Goal: Find contact information: Find contact information

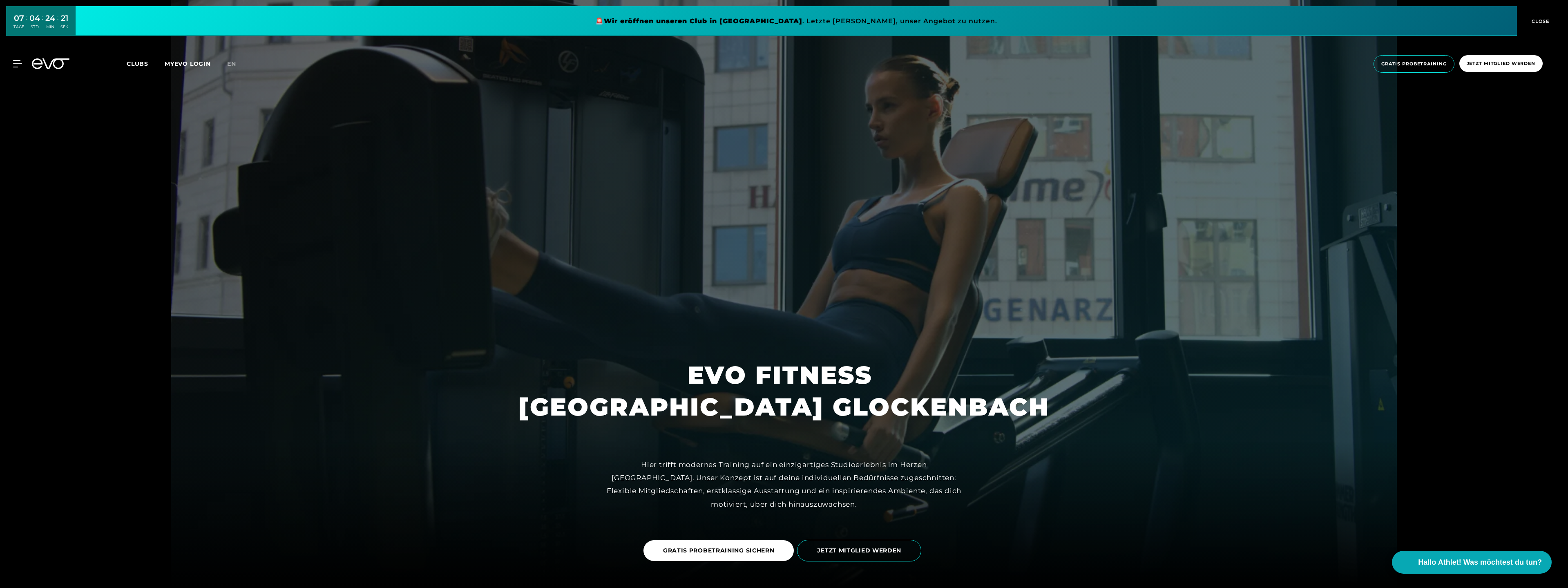
click at [139, 62] on span "Clubs" at bounding box center [137, 64] width 22 height 7
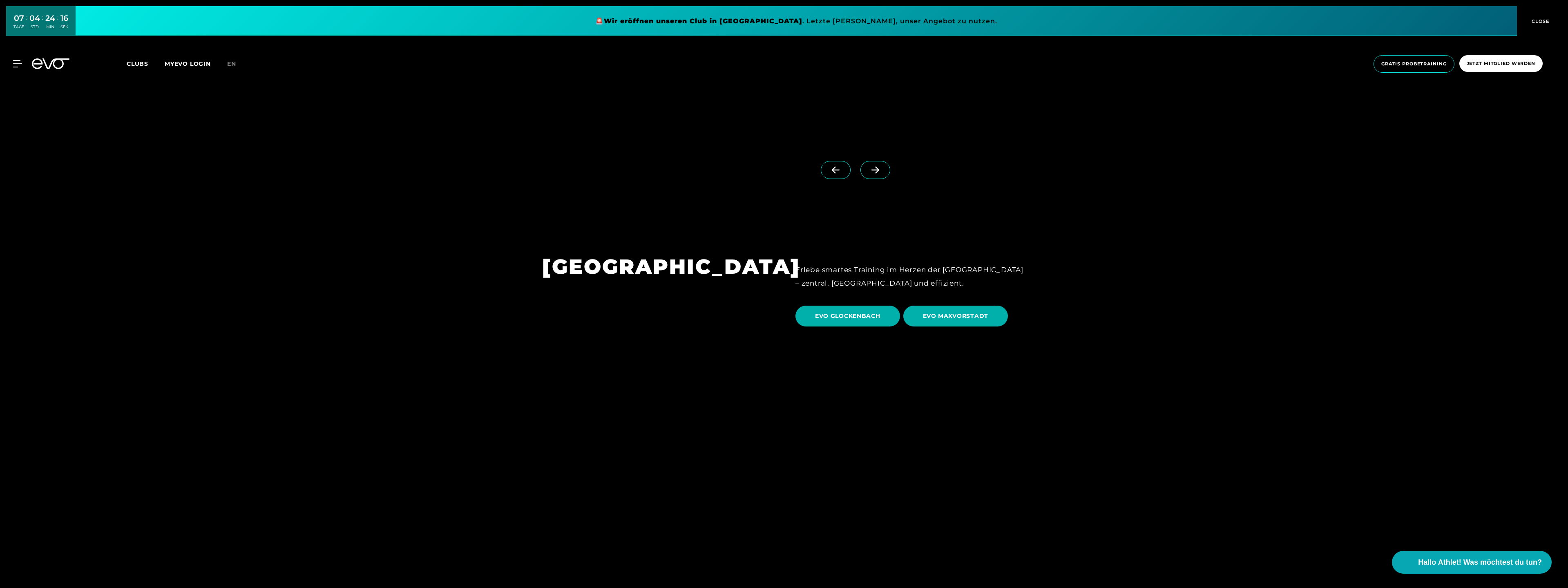
scroll to position [3814, 0]
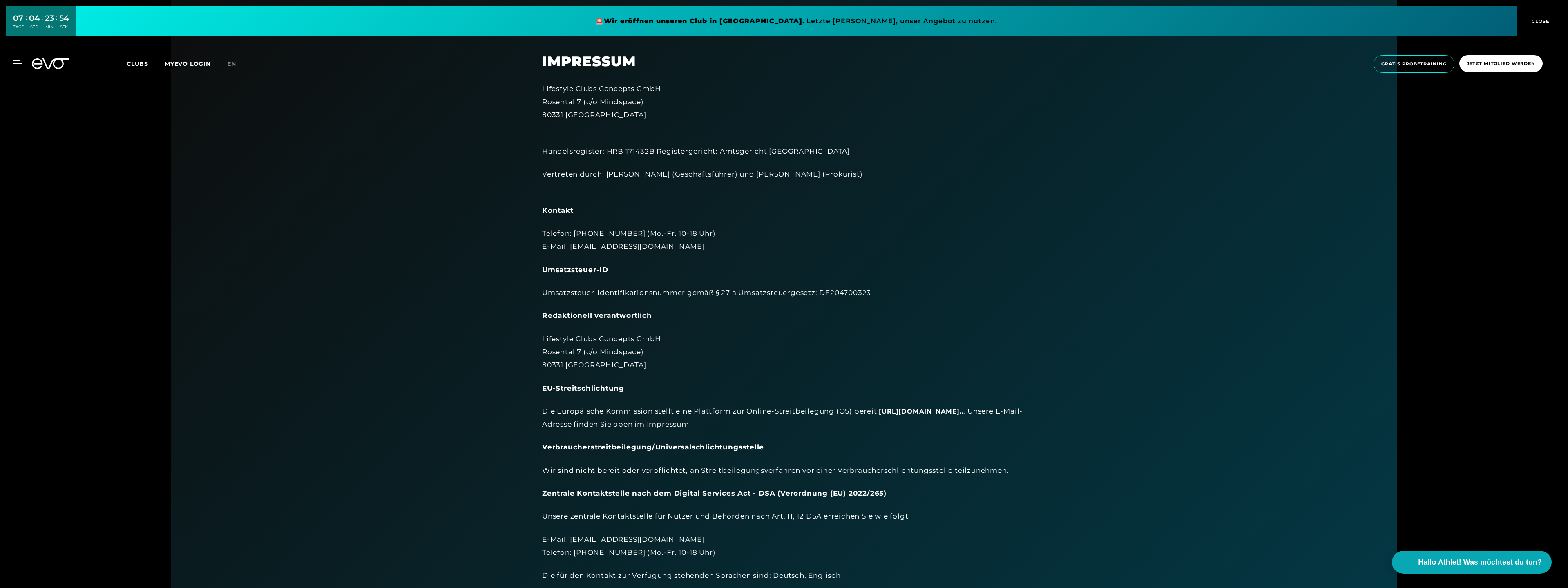
click at [581, 90] on div "Lifestyle Clubs Concepts GmbH [STREET_ADDRESS]" at bounding box center [784, 102] width 483 height 40
copy div "Lifestyle Clubs Concepts GmbH"
click at [434, 146] on section "Impressum Lifestyle Clubs Concepts GmbH Rosental 7 (c/o Mindspace) 80331 Münche…" at bounding box center [784, 313] width 1225 height 627
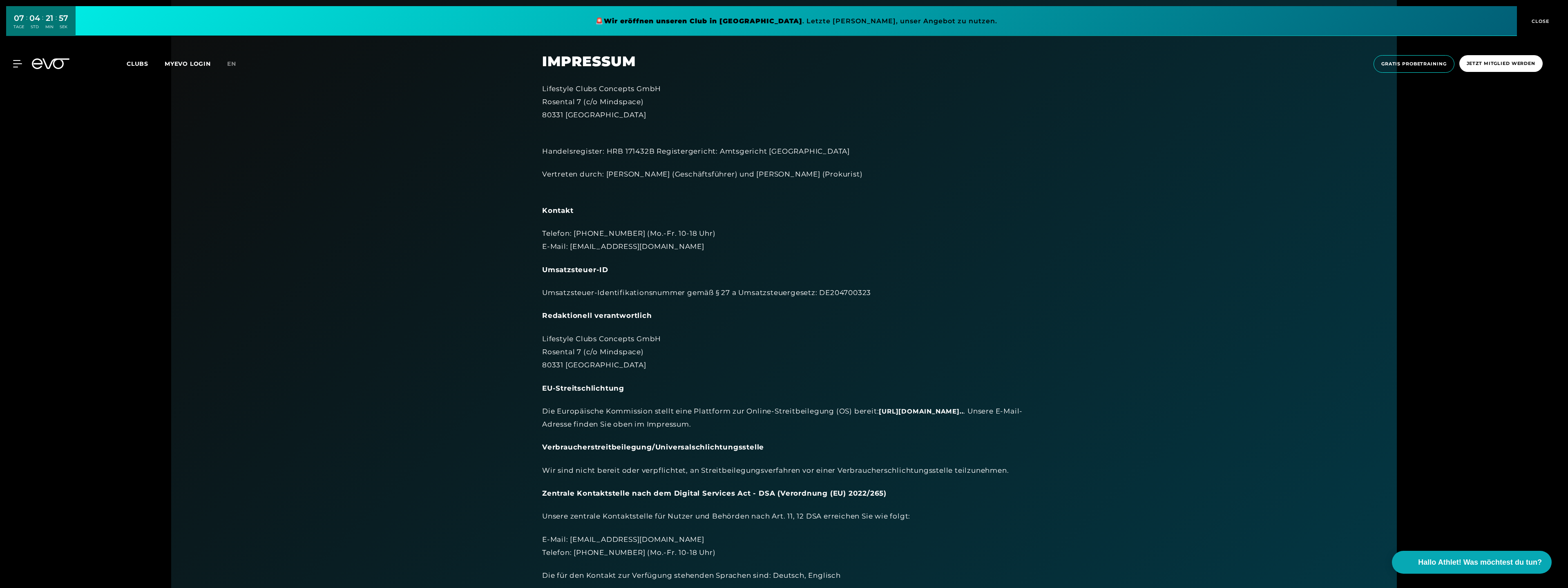
click at [560, 92] on div "Lifestyle Clubs Concepts GmbH [STREET_ADDRESS]" at bounding box center [784, 102] width 483 height 40
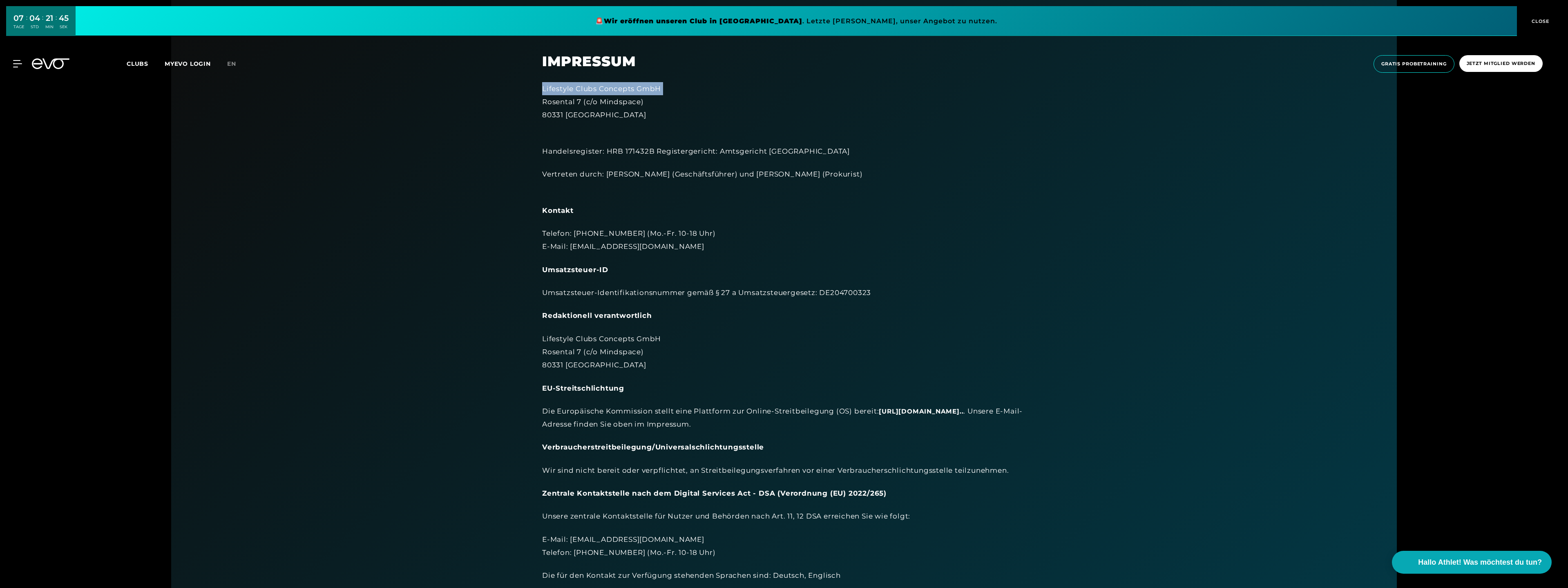
click at [560, 92] on div "Lifestyle Clubs Concepts GmbH [STREET_ADDRESS]" at bounding box center [784, 102] width 483 height 40
click at [139, 62] on span "Clubs" at bounding box center [137, 64] width 22 height 7
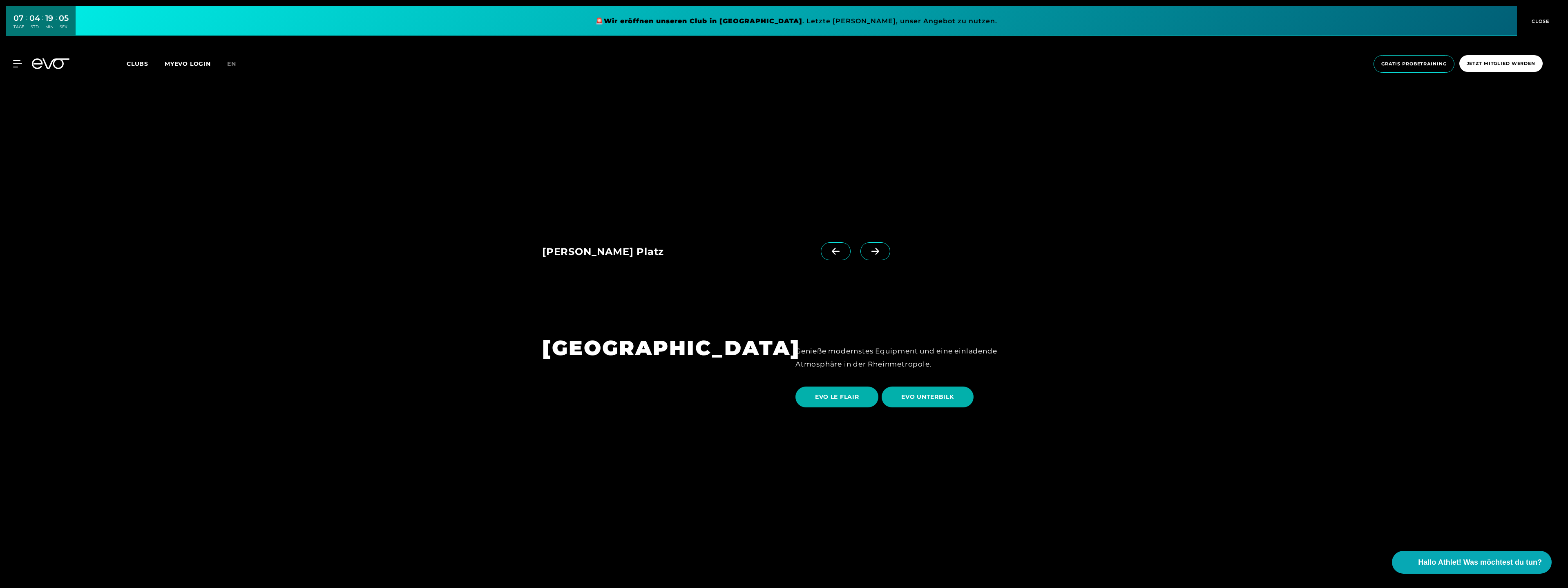
scroll to position [1498, 0]
